Goal: Task Accomplishment & Management: Manage account settings

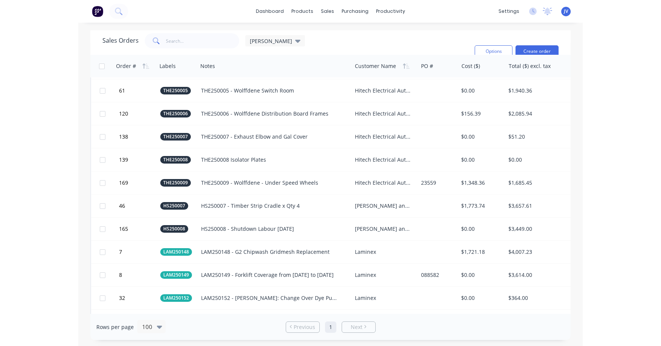
scroll to position [718, 0]
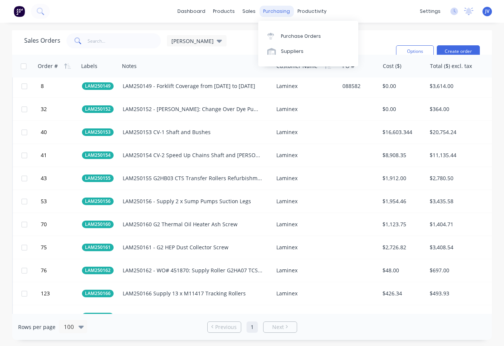
click at [273, 12] on div "purchasing" at bounding box center [276, 11] width 34 height 11
click at [289, 35] on div "Purchase Orders" at bounding box center [301, 36] width 40 height 7
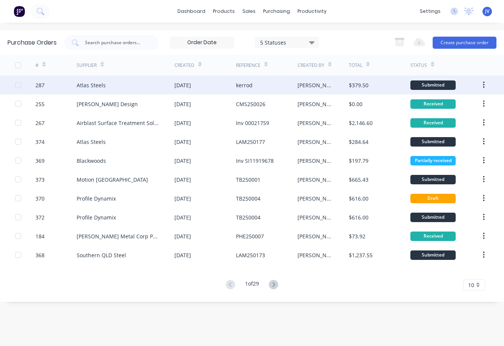
click at [247, 85] on div "kerrod" at bounding box center [244, 85] width 17 height 8
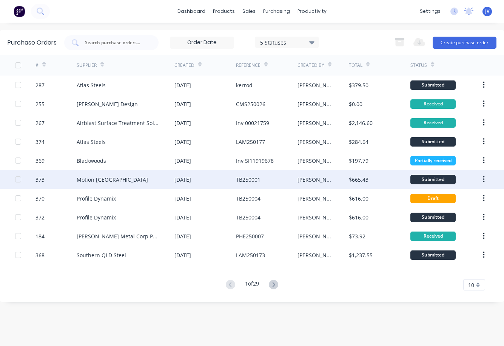
click at [249, 180] on div "TB250001" at bounding box center [248, 180] width 25 height 8
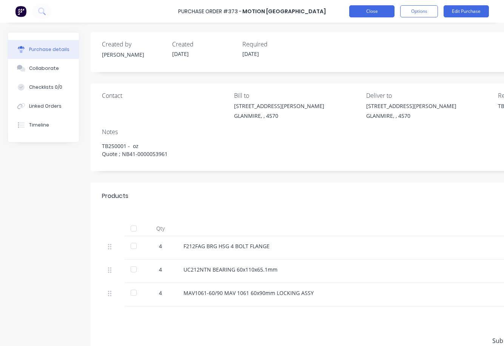
click at [378, 11] on button "Close" at bounding box center [371, 11] width 45 height 12
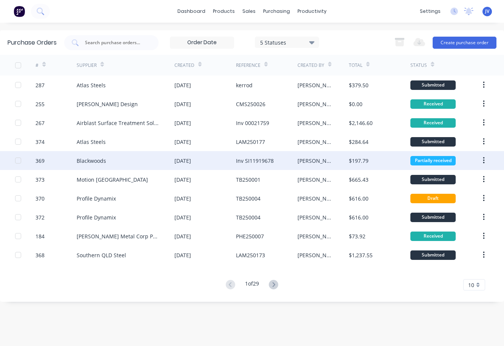
click at [245, 159] on div "Inv SI11919678" at bounding box center [255, 161] width 38 height 8
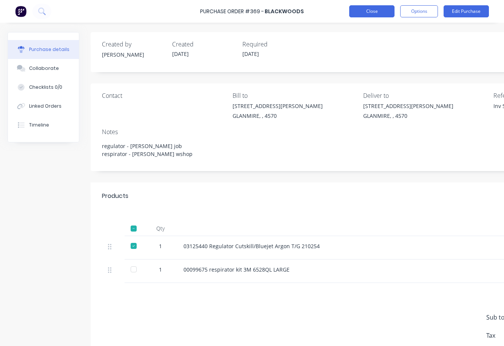
click at [370, 8] on button "Close" at bounding box center [371, 11] width 45 height 12
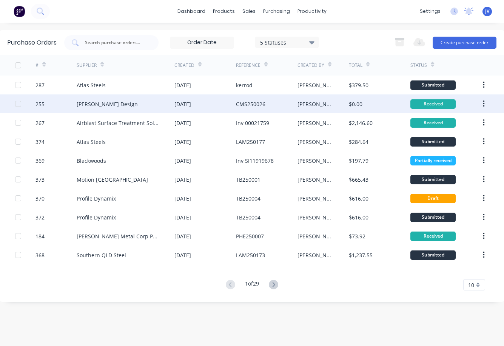
click at [264, 105] on div "CMS250026" at bounding box center [250, 104] width 29 height 8
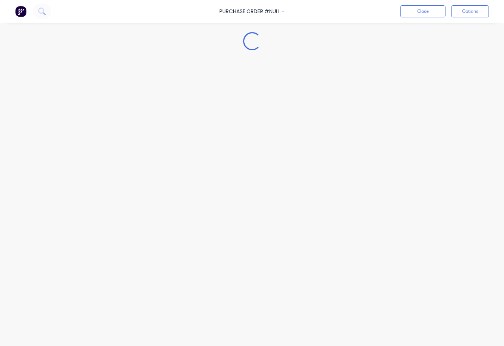
type textarea "x"
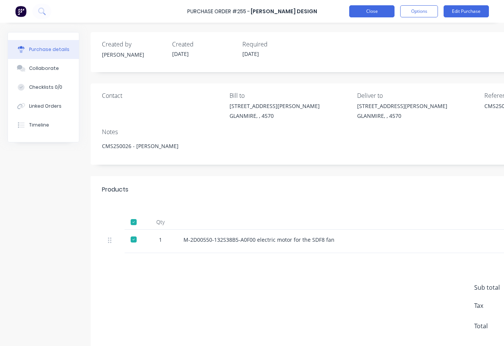
click at [379, 9] on button "Close" at bounding box center [371, 11] width 45 height 12
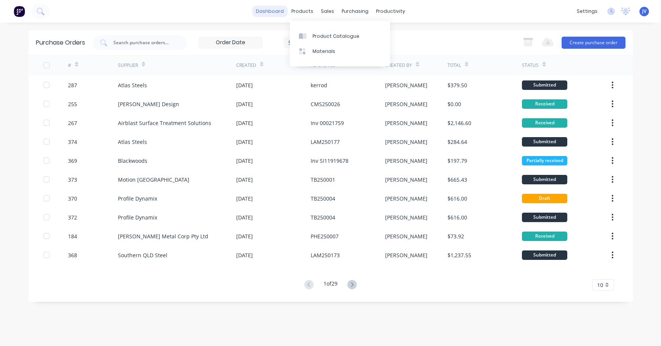
click at [280, 9] on link "dashboard" at bounding box center [270, 11] width 36 height 11
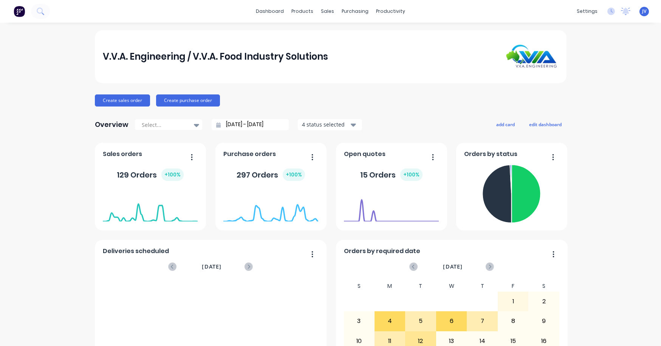
click at [450, 46] on div "V.V.A. Engineering / V.V.A. Food Industry Solutions" at bounding box center [330, 57] width 455 height 24
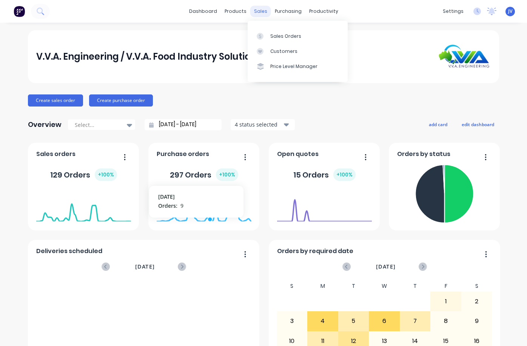
click at [259, 12] on div "sales" at bounding box center [260, 11] width 21 height 11
click at [275, 36] on div "Sales Orders" at bounding box center [285, 36] width 31 height 7
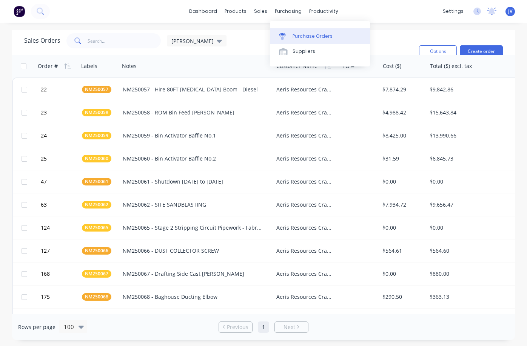
click at [309, 37] on div "Purchase Orders" at bounding box center [313, 36] width 40 height 7
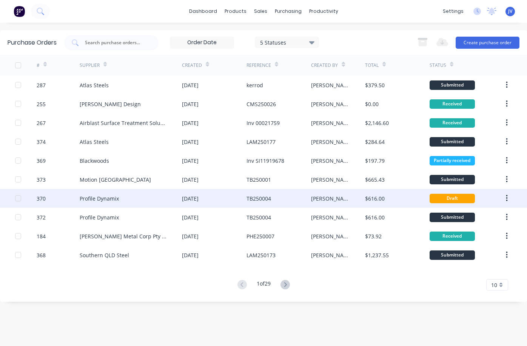
click at [504, 198] on button "button" at bounding box center [507, 199] width 18 height 14
click at [468, 216] on div "Archive" at bounding box center [480, 218] width 58 height 11
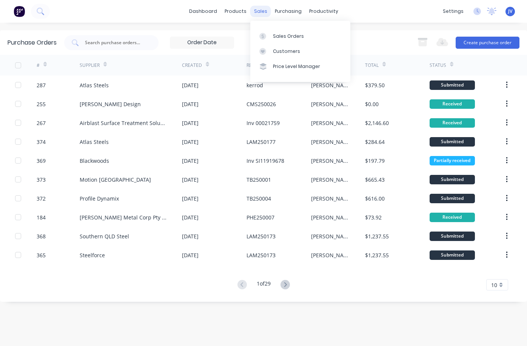
click at [259, 6] on div "sales" at bounding box center [260, 11] width 21 height 11
click at [270, 38] on div at bounding box center [264, 36] width 11 height 7
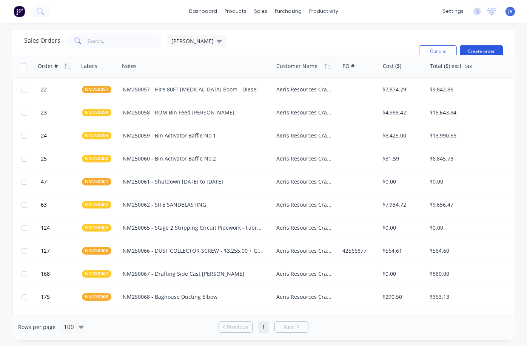
click at [487, 51] on button "Create order" at bounding box center [481, 51] width 43 height 12
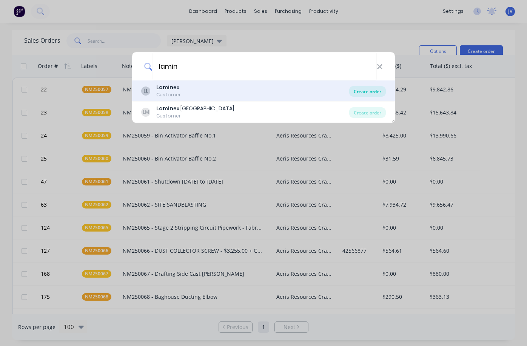
type input "lamin"
click at [362, 93] on div "Create order" at bounding box center [367, 91] width 37 height 11
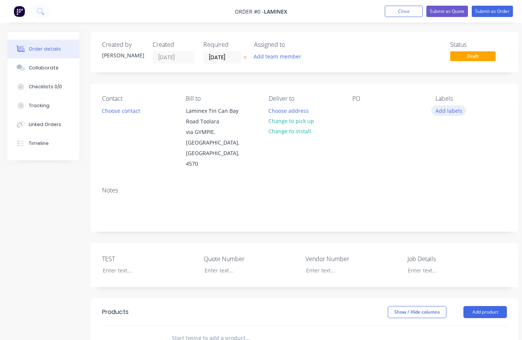
click at [448, 111] on button "Add labels" at bounding box center [448, 110] width 35 height 10
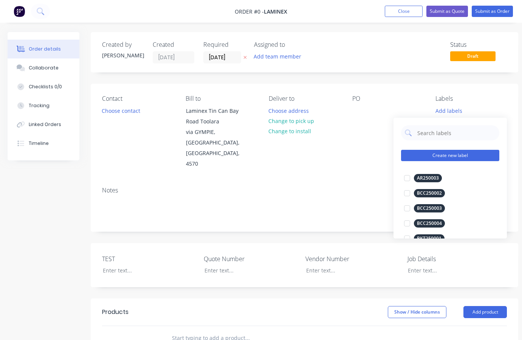
click at [433, 156] on button "Create new label" at bounding box center [450, 155] width 98 height 11
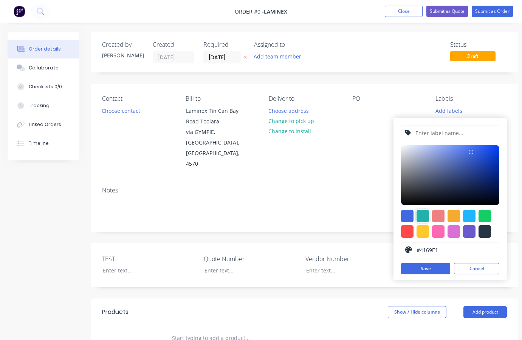
click at [423, 215] on div at bounding box center [422, 216] width 12 height 12
type input "#20B2AA"
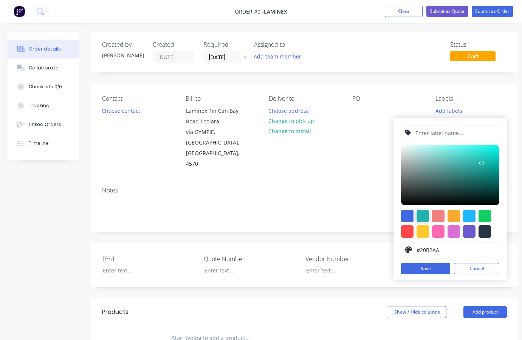
click at [427, 135] on input "text" at bounding box center [454, 133] width 80 height 14
type input "LAM250178"
click at [438, 269] on button "Save" at bounding box center [425, 268] width 49 height 11
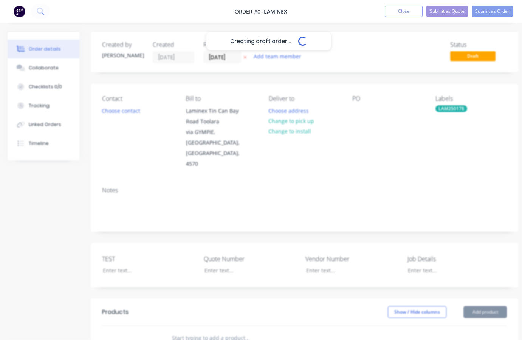
click at [376, 165] on div "Creating draft order... Loading... Order details Collaborate Checklists 0/0 Tra…" at bounding box center [262, 288] width 525 height 512
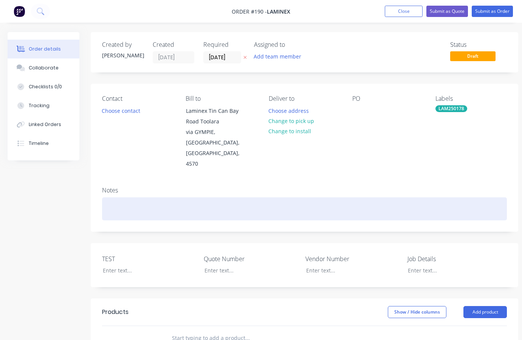
click at [112, 198] on div at bounding box center [304, 209] width 405 height 23
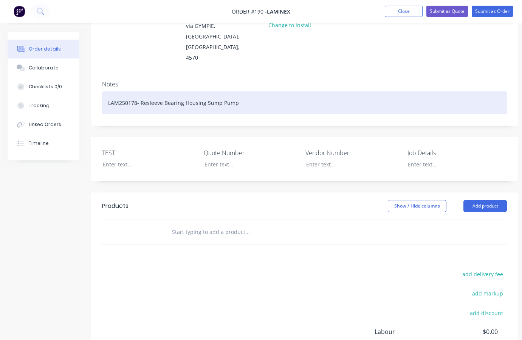
scroll to position [151, 0]
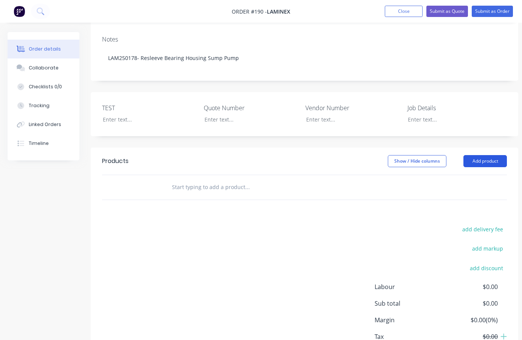
click at [490, 155] on button "Add product" at bounding box center [484, 161] width 43 height 12
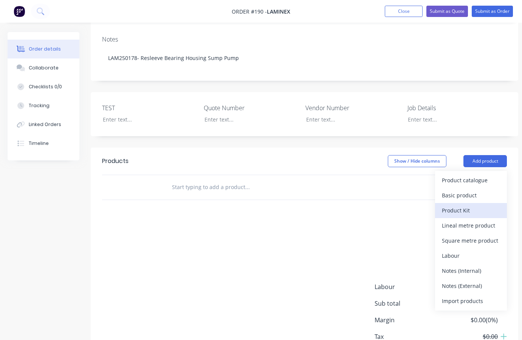
click at [470, 205] on div "Product Kit" at bounding box center [471, 210] width 58 height 11
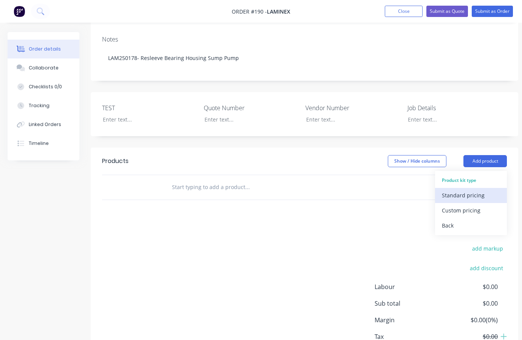
click at [473, 190] on div "Standard pricing" at bounding box center [471, 195] width 58 height 11
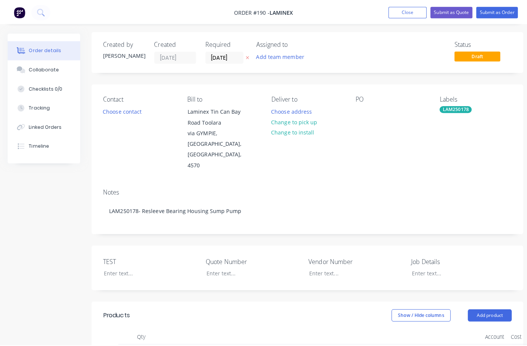
scroll to position [0, 0]
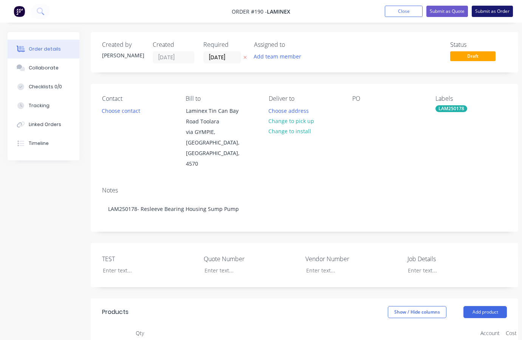
click at [488, 9] on button "Submit as Order" at bounding box center [491, 11] width 41 height 11
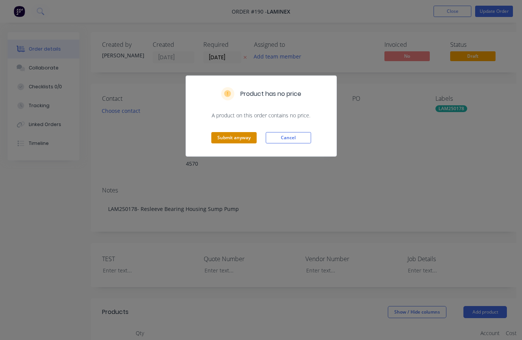
click at [230, 138] on button "Submit anyway" at bounding box center [233, 137] width 45 height 11
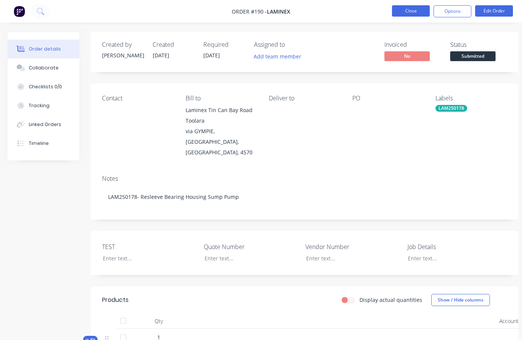
click at [406, 11] on button "Close" at bounding box center [411, 10] width 38 height 11
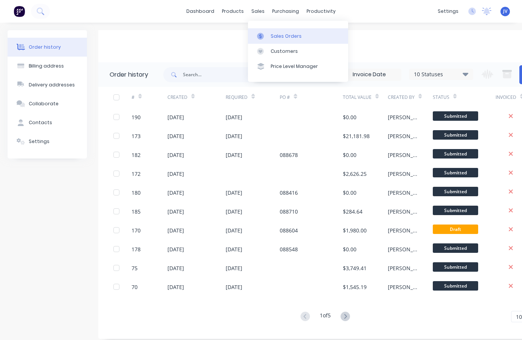
click at [260, 36] on icon at bounding box center [260, 36] width 7 height 7
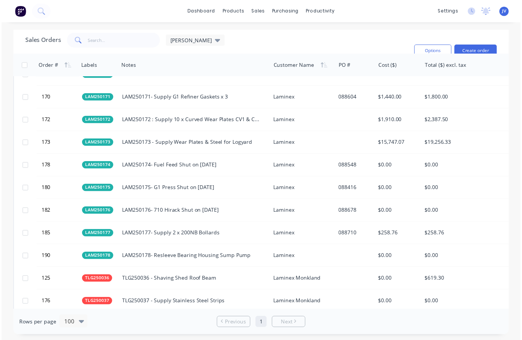
scroll to position [1020, 0]
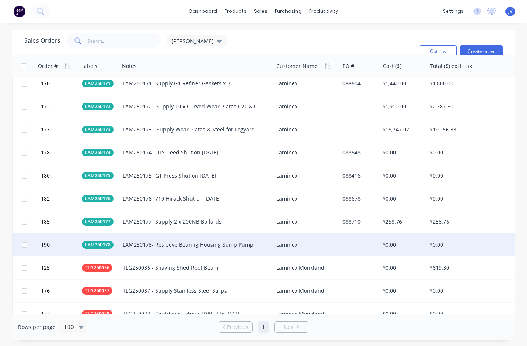
click at [290, 243] on div "Laminex" at bounding box center [304, 245] width 57 height 8
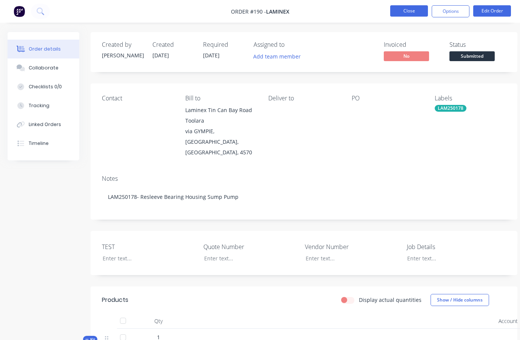
click at [410, 10] on button "Close" at bounding box center [410, 10] width 38 height 11
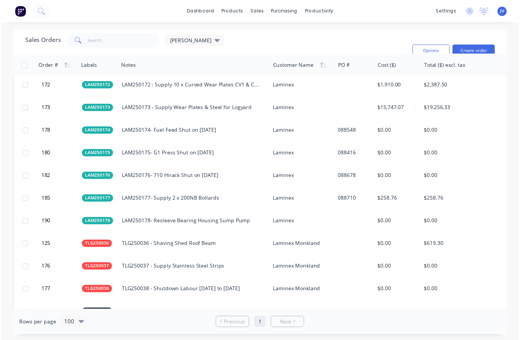
scroll to position [1058, 0]
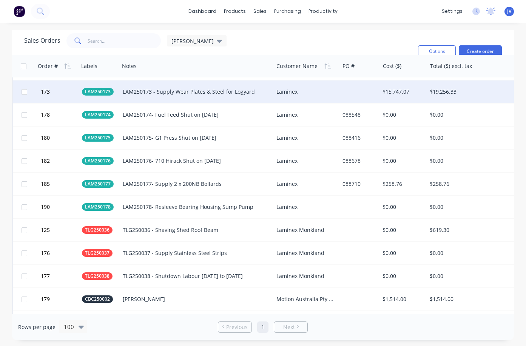
click at [281, 92] on div "Laminex" at bounding box center [304, 92] width 57 height 8
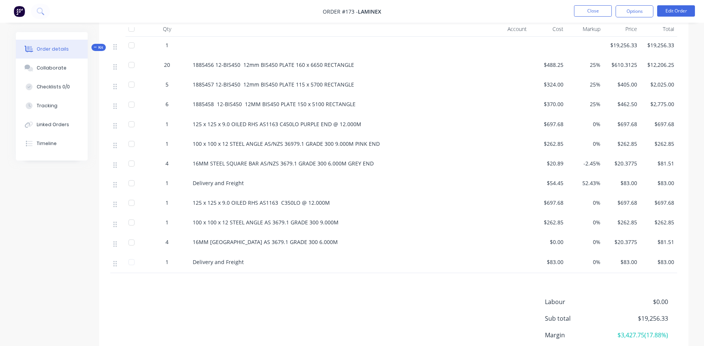
scroll to position [295, 0]
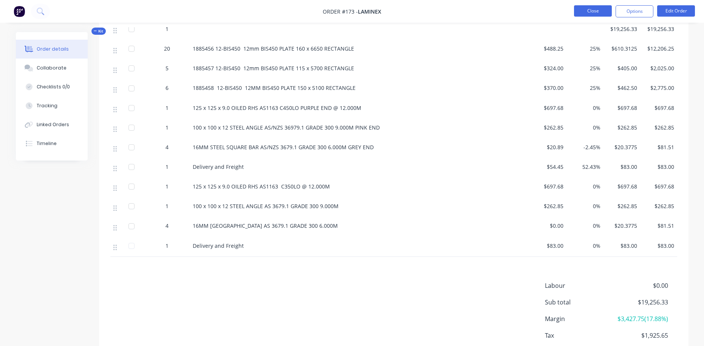
click at [504, 13] on button "Close" at bounding box center [593, 10] width 38 height 11
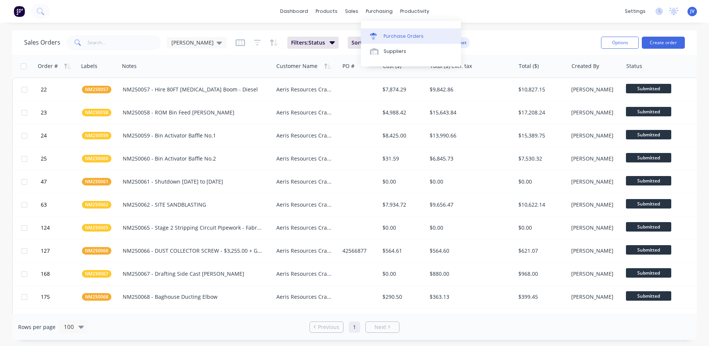
click at [396, 36] on div "Purchase Orders" at bounding box center [404, 36] width 40 height 7
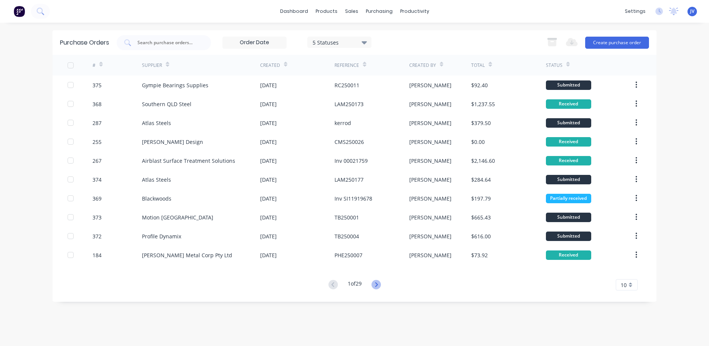
click at [377, 286] on icon at bounding box center [376, 284] width 3 height 5
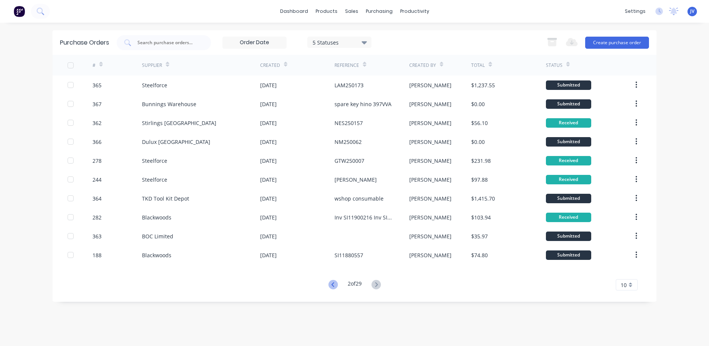
click at [329, 284] on icon at bounding box center [333, 284] width 9 height 9
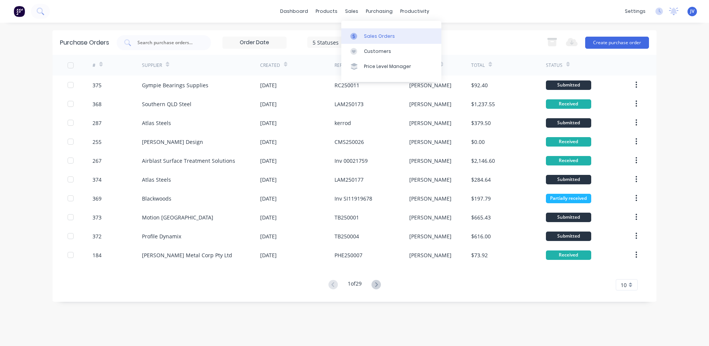
click at [370, 35] on div "Sales Orders" at bounding box center [379, 36] width 31 height 7
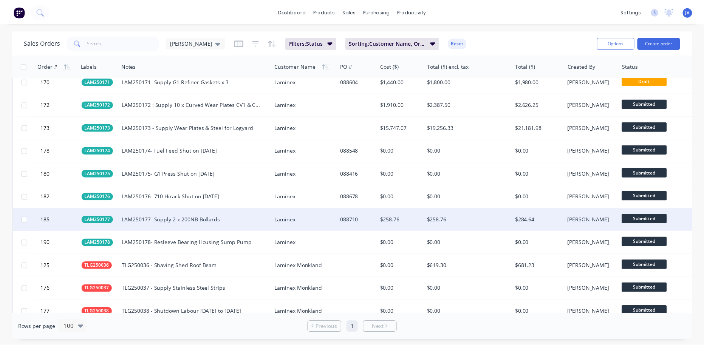
scroll to position [1020, 0]
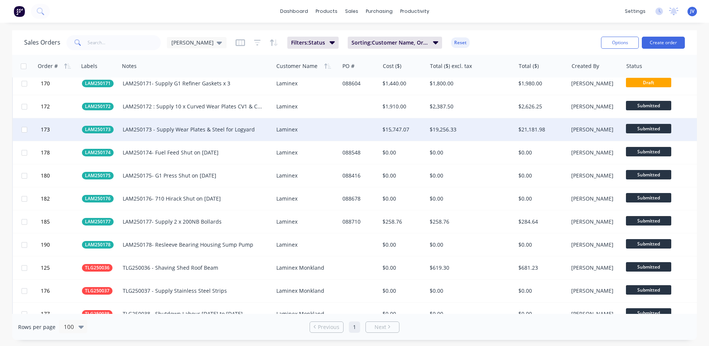
click at [294, 128] on div "Laminex" at bounding box center [304, 130] width 57 height 8
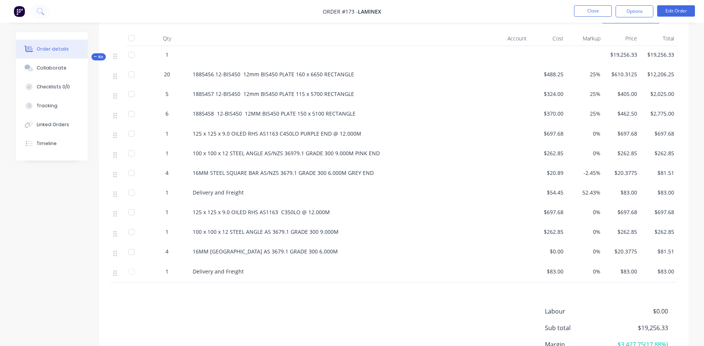
scroll to position [182, 0]
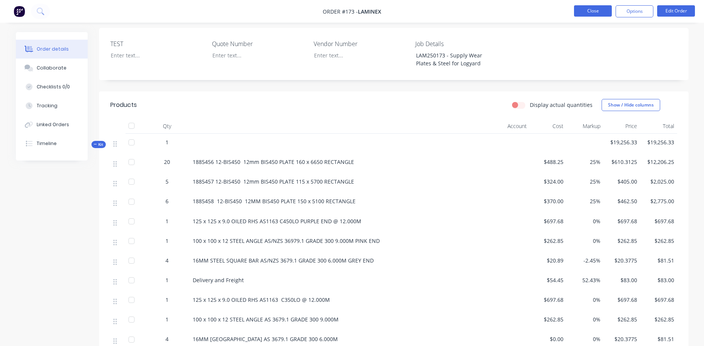
click at [504, 7] on button "Close" at bounding box center [593, 10] width 38 height 11
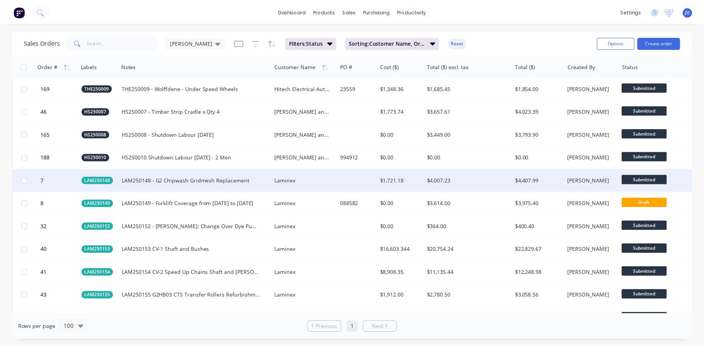
scroll to position [642, 0]
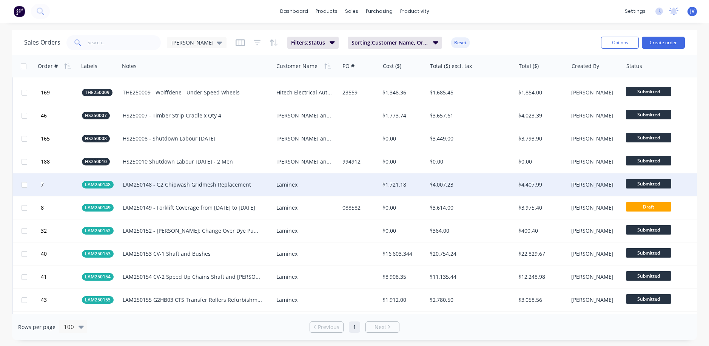
click at [288, 182] on div "Laminex" at bounding box center [304, 185] width 57 height 8
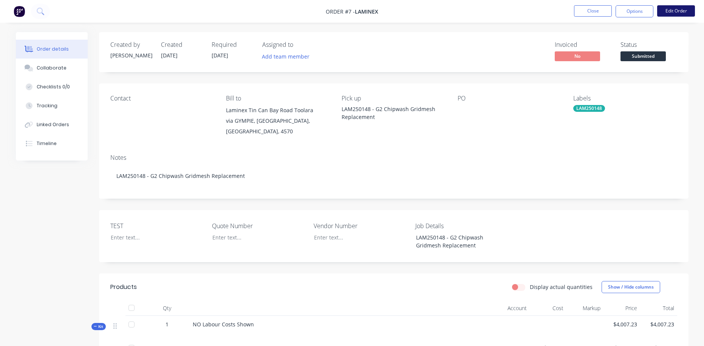
click at [504, 9] on button "Edit Order" at bounding box center [676, 10] width 38 height 11
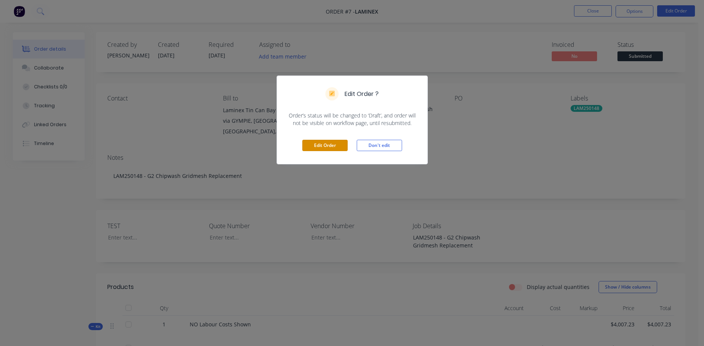
drag, startPoint x: 332, startPoint y: 143, endPoint x: 391, endPoint y: 145, distance: 58.9
click at [332, 143] on button "Edit Order" at bounding box center [324, 145] width 45 height 11
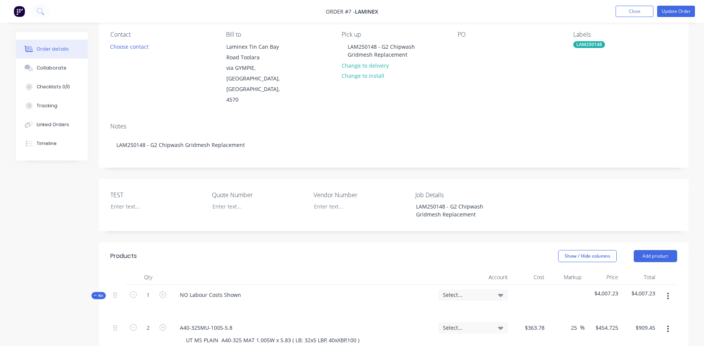
scroll to position [76, 0]
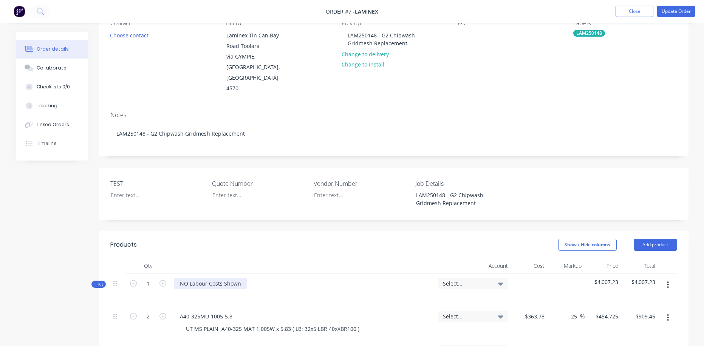
click at [224, 278] on div "NO Labour Costs Shown" at bounding box center [210, 283] width 73 height 11
drag, startPoint x: 244, startPoint y: 263, endPoint x: 162, endPoint y: 270, distance: 81.9
click at [162, 273] on div "Kit 1 NO Labour Costs Shown Select... $4,007.23 $4,007.23" at bounding box center [393, 289] width 567 height 33
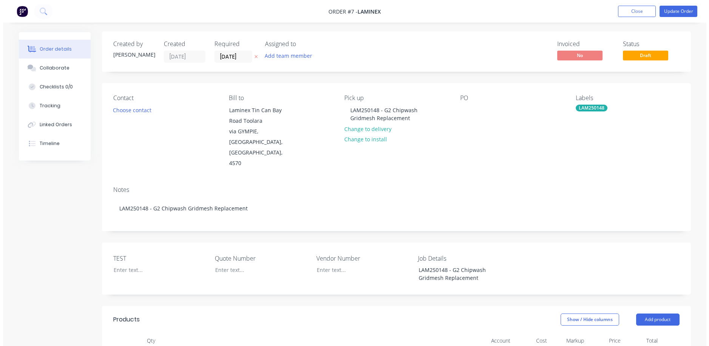
scroll to position [0, 0]
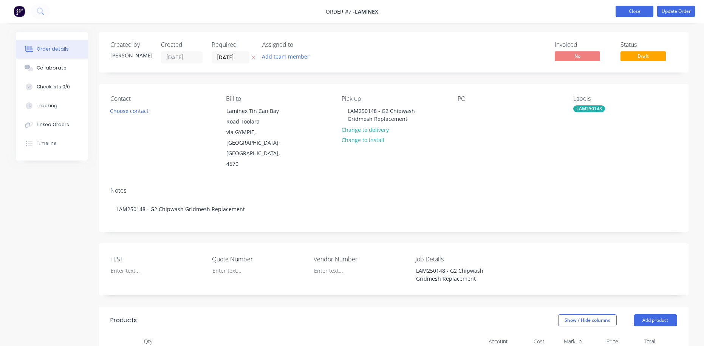
click at [504, 10] on button "Close" at bounding box center [634, 11] width 38 height 11
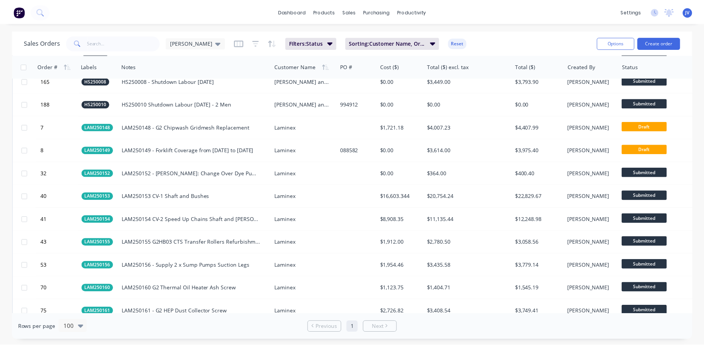
scroll to position [718, 0]
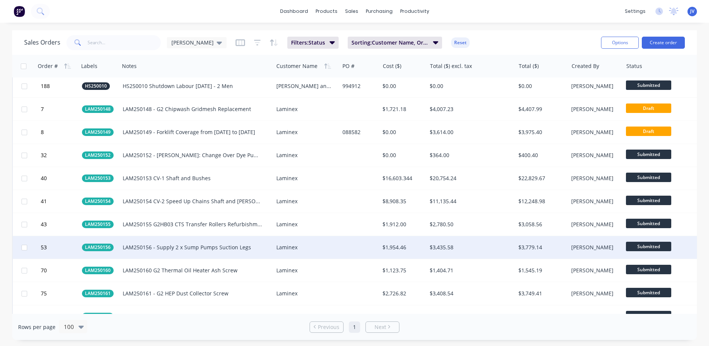
click at [287, 248] on div "Laminex" at bounding box center [304, 248] width 57 height 8
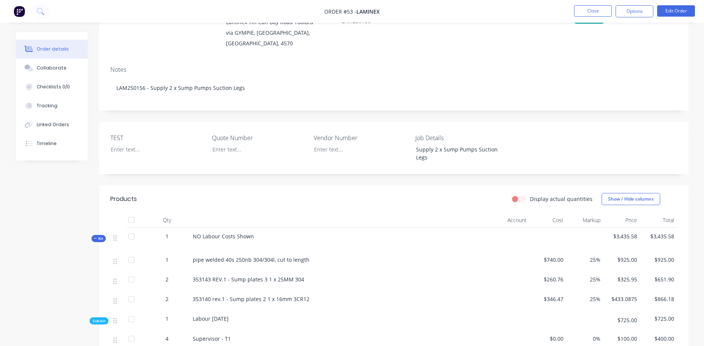
scroll to position [76, 0]
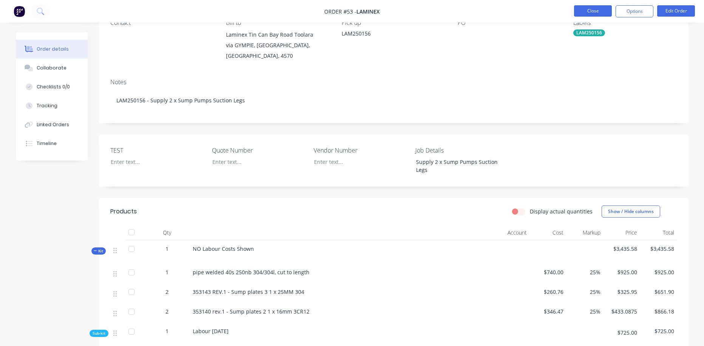
click at [504, 10] on button "Close" at bounding box center [593, 10] width 38 height 11
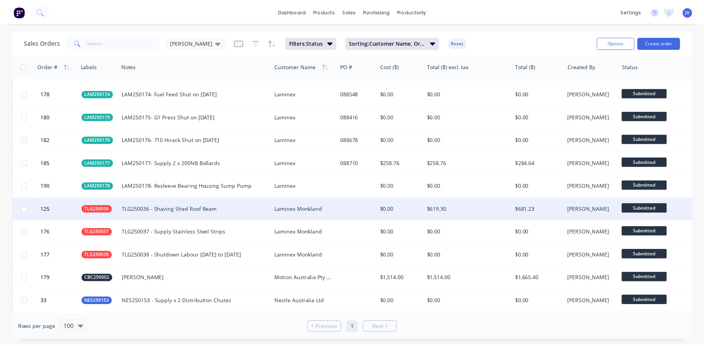
scroll to position [1058, 0]
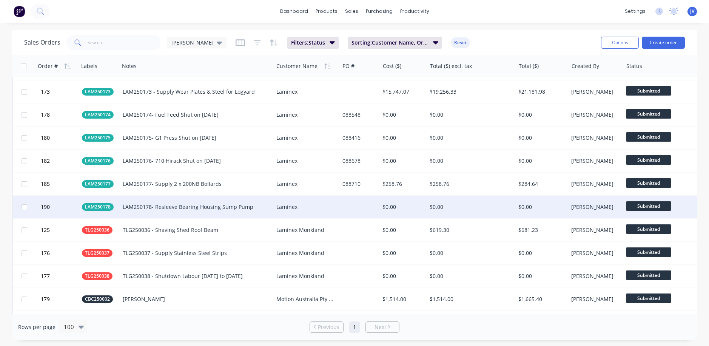
click at [291, 203] on div "Laminex" at bounding box center [304, 207] width 57 height 8
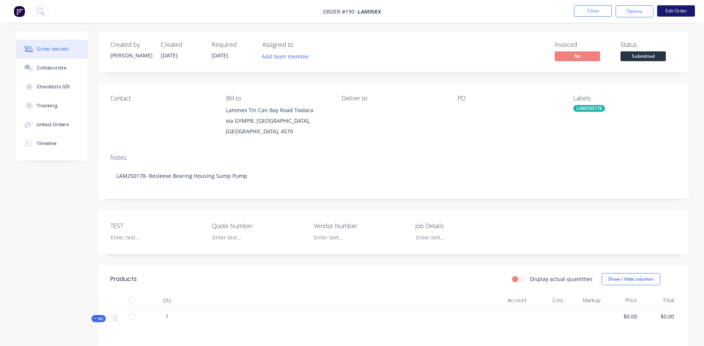
click at [504, 6] on button "Edit Order" at bounding box center [676, 10] width 38 height 11
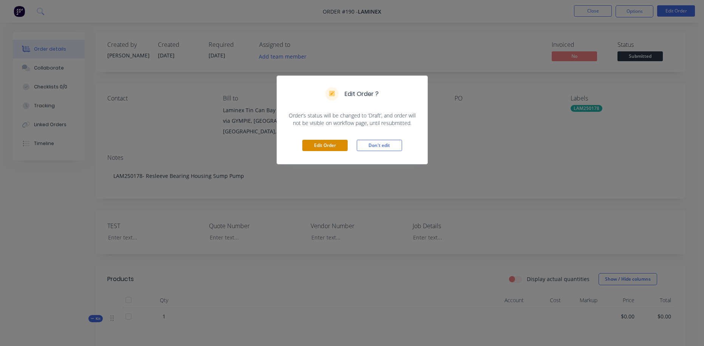
click at [318, 146] on button "Edit Order" at bounding box center [324, 145] width 45 height 11
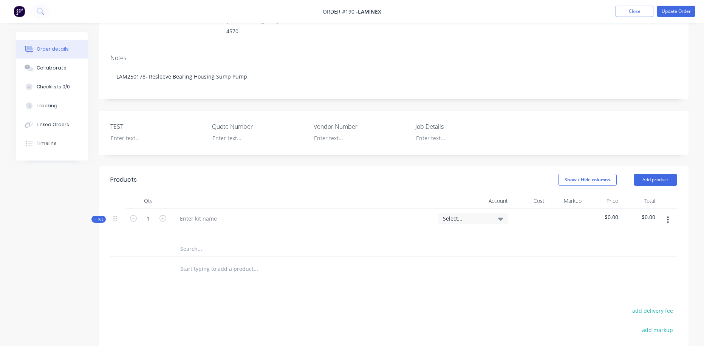
scroll to position [151, 0]
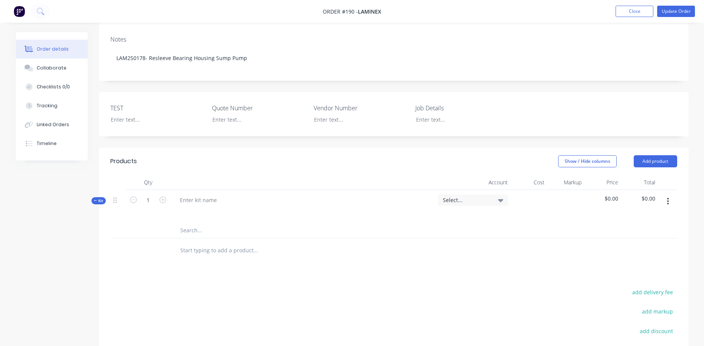
click at [194, 223] on input "text" at bounding box center [255, 230] width 151 height 15
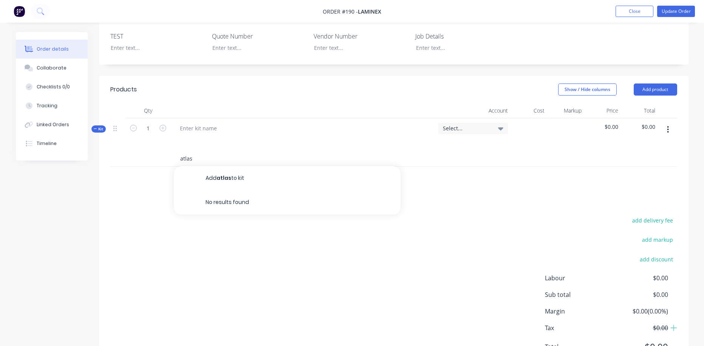
scroll to position [227, 0]
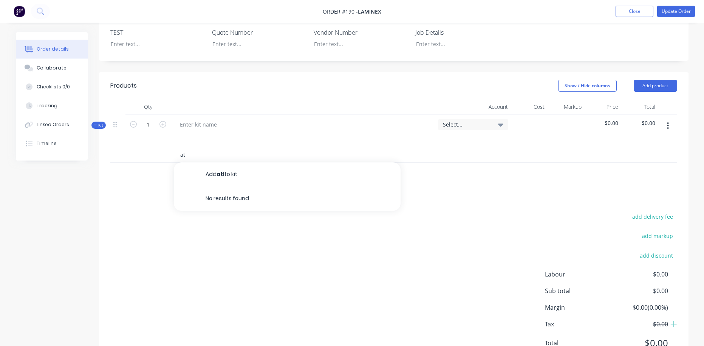
type input "a"
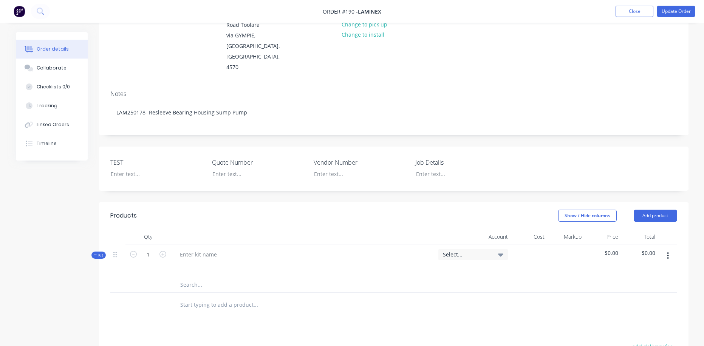
scroll to position [76, 0]
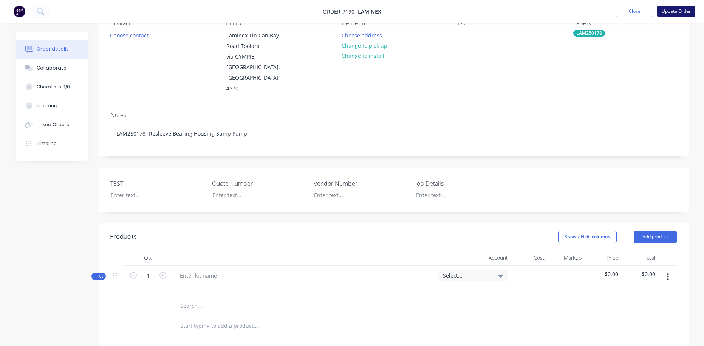
click at [504, 12] on button "Update Order" at bounding box center [676, 11] width 38 height 11
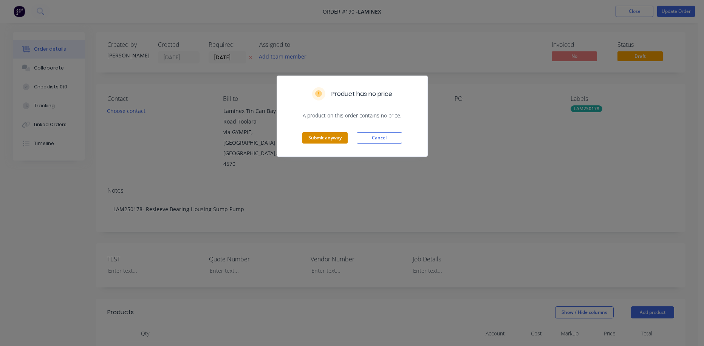
click at [335, 138] on button "Submit anyway" at bounding box center [324, 137] width 45 height 11
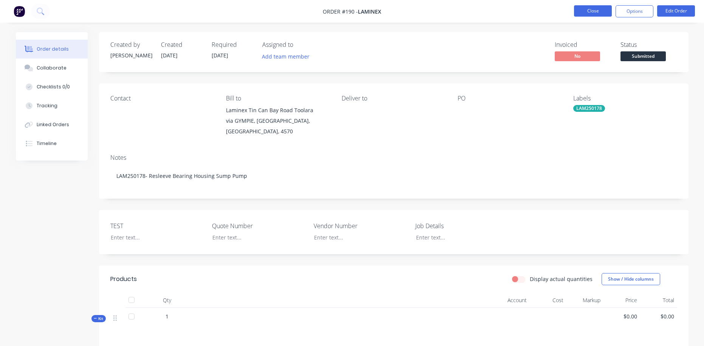
click at [504, 14] on button "Close" at bounding box center [593, 10] width 38 height 11
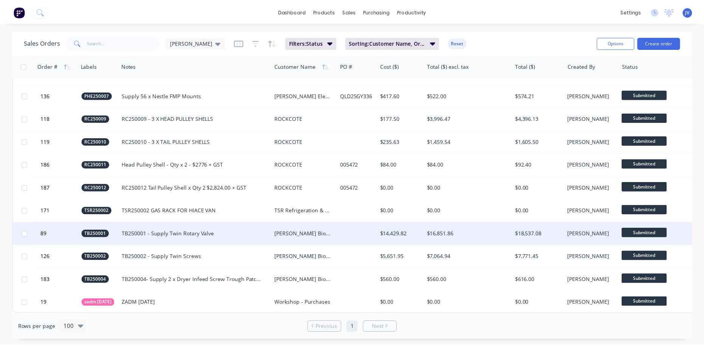
scroll to position [1864, 0]
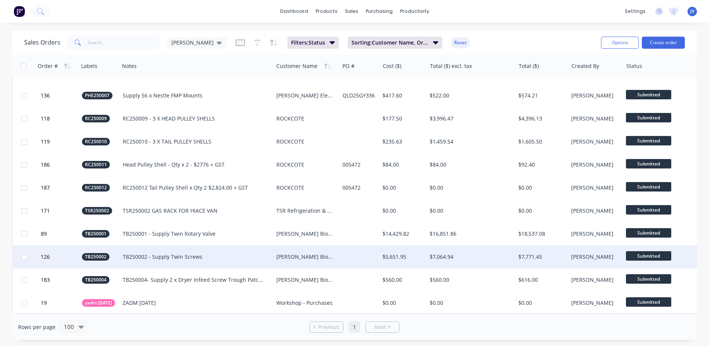
click at [164, 253] on div "TB250002 - Supply Twin Screws" at bounding box center [193, 257] width 141 height 8
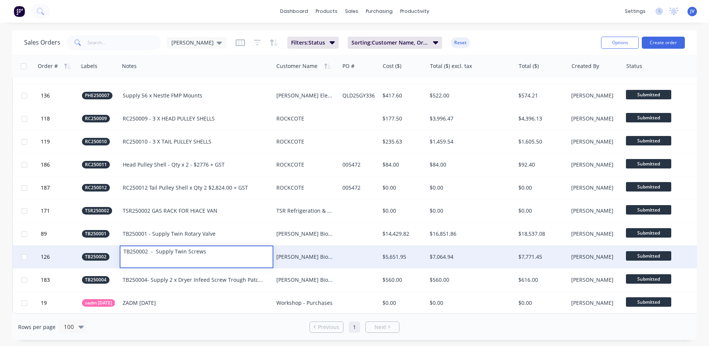
click at [296, 253] on div "[PERSON_NAME] Biomass Pty Ltd" at bounding box center [304, 257] width 57 height 8
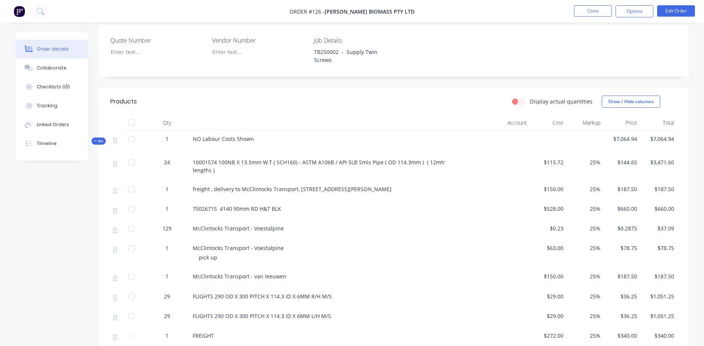
scroll to position [227, 0]
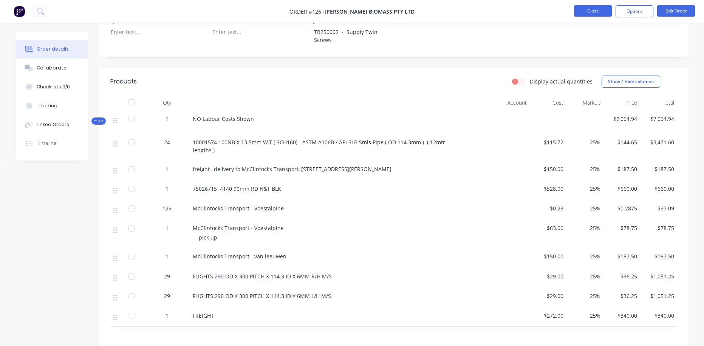
click at [504, 12] on button "Close" at bounding box center [593, 10] width 38 height 11
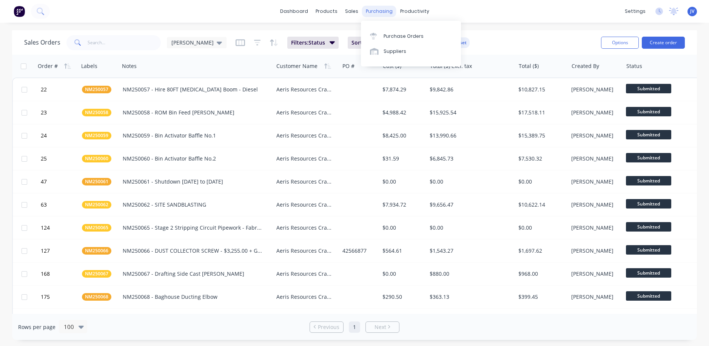
click at [381, 12] on div "purchasing" at bounding box center [379, 11] width 34 height 11
click at [401, 39] on div "Purchase Orders" at bounding box center [404, 36] width 40 height 7
